Goal: Task Accomplishment & Management: Manage account settings

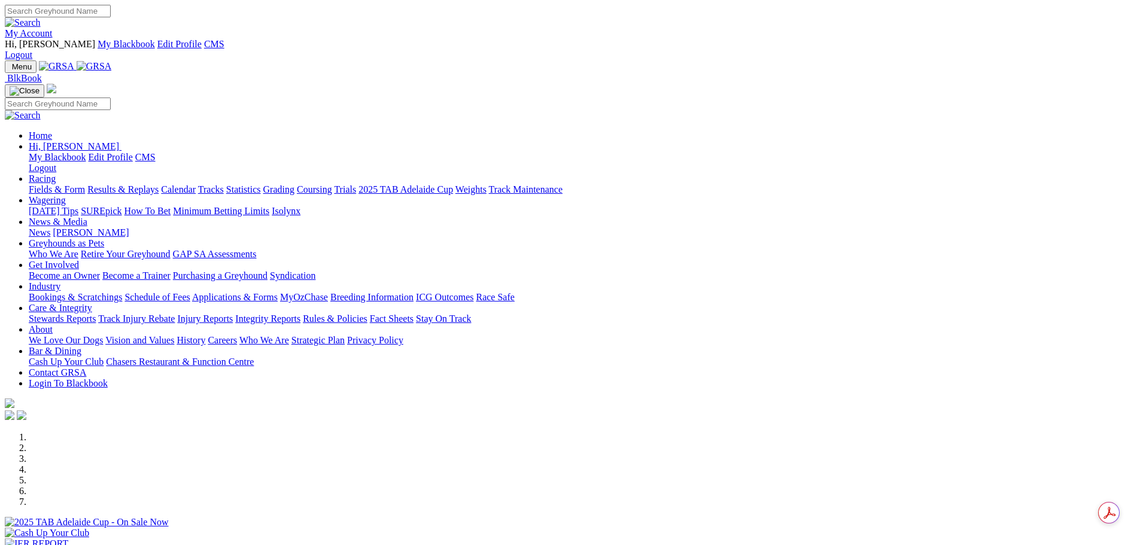
click at [53, 28] on link "My Account" at bounding box center [29, 33] width 48 height 10
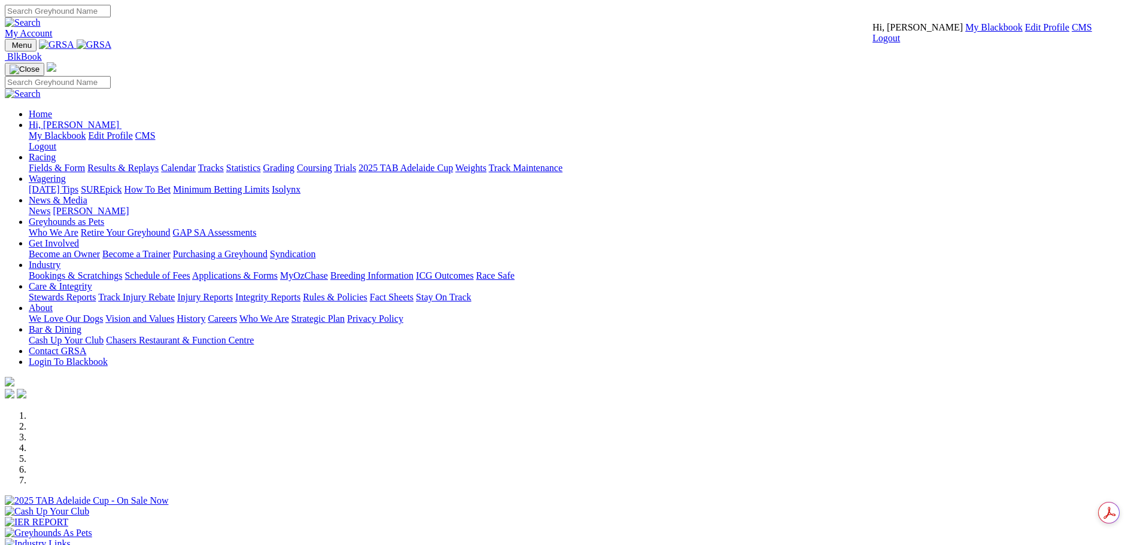
click at [900, 43] on link "Logout" at bounding box center [887, 38] width 28 height 10
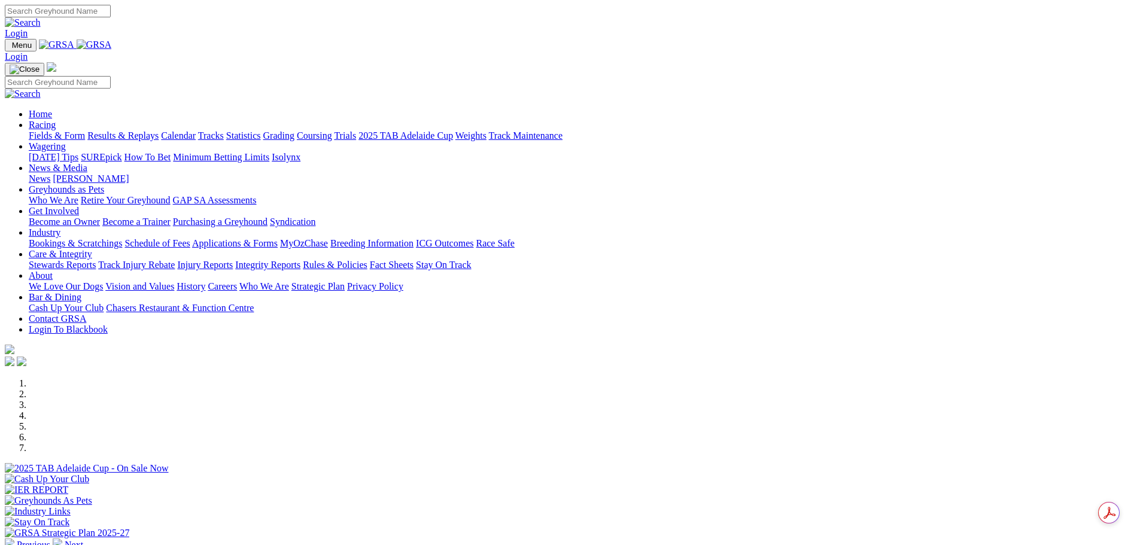
click at [28, 28] on link "Login" at bounding box center [16, 33] width 23 height 10
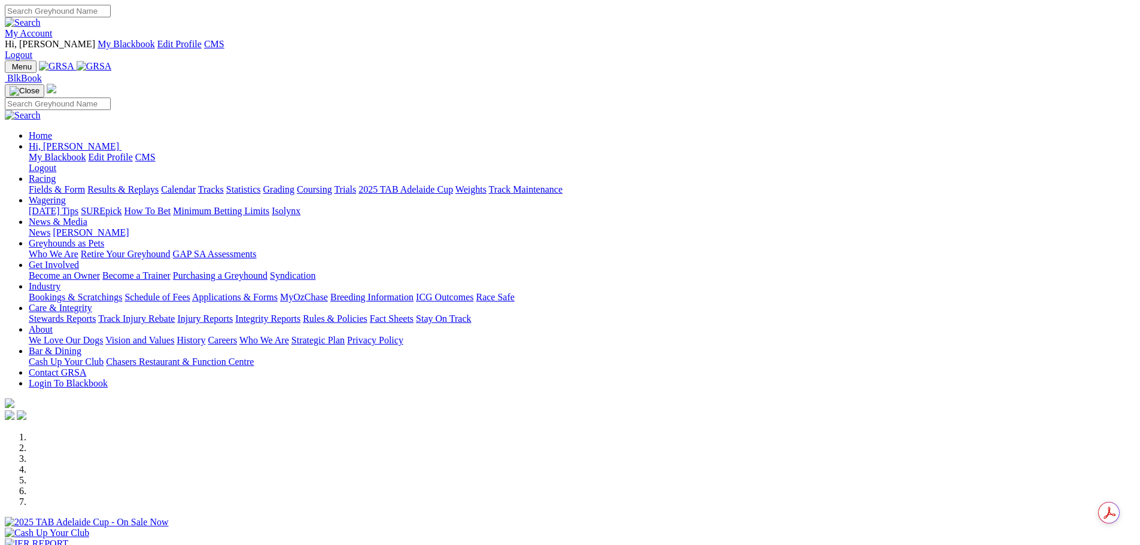
click at [53, 28] on link "My Account" at bounding box center [29, 33] width 48 height 10
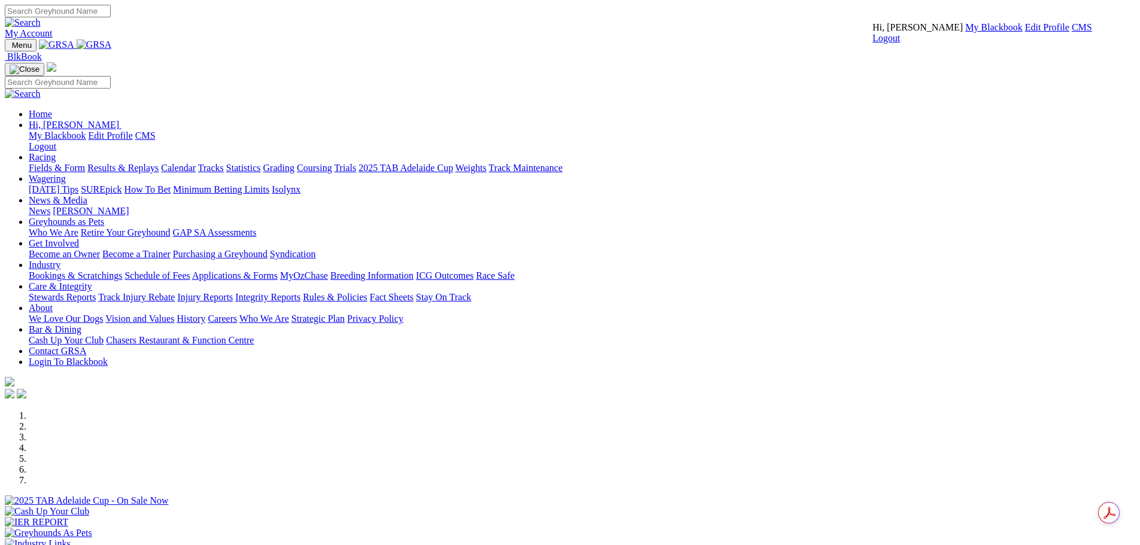
click at [1072, 32] on link "CMS" at bounding box center [1082, 27] width 20 height 10
